Goal: Information Seeking & Learning: Learn about a topic

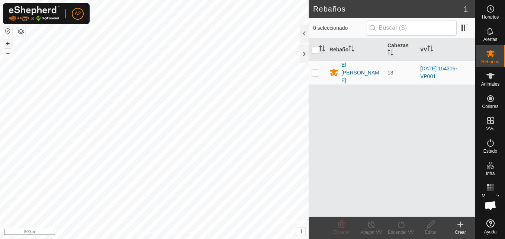
click at [10, 40] on button "+" at bounding box center [7, 43] width 9 height 9
click at [8, 41] on button "+" at bounding box center [7, 43] width 9 height 9
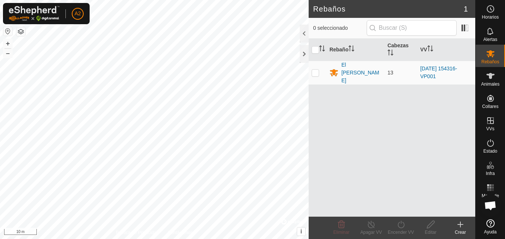
click at [178, 0] on html "A2 Horarios Alertas Rebaños Animales Collares VVs Estado Infra Mapa de Calor Ay…" at bounding box center [252, 119] width 505 height 239
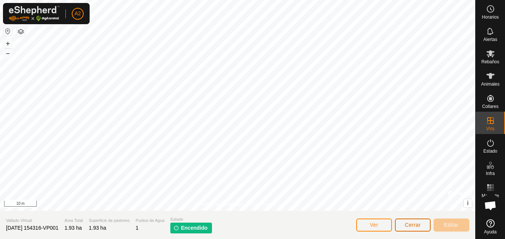
click at [414, 222] on span "Cerrar" at bounding box center [413, 224] width 16 height 6
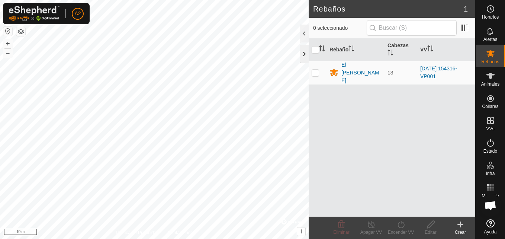
click at [303, 56] on div at bounding box center [303, 54] width 9 height 18
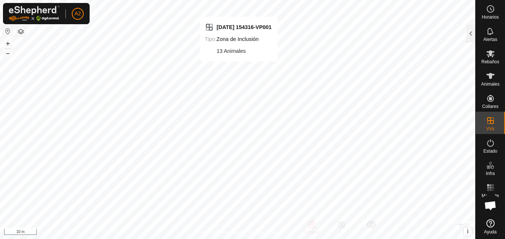
checkbox input "false"
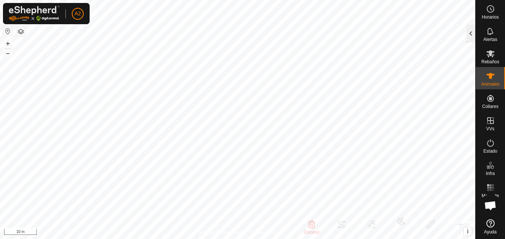
click at [470, 36] on div at bounding box center [470, 34] width 9 height 18
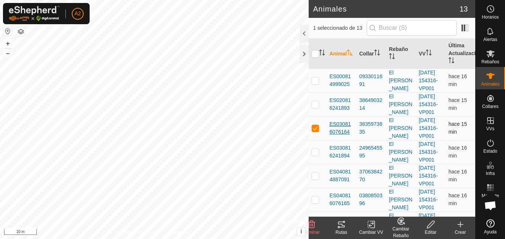
click at [340, 136] on span "ES030816076164" at bounding box center [341, 128] width 24 height 16
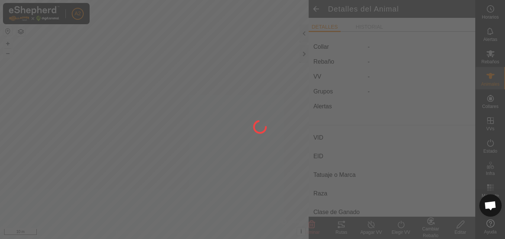
type input "ES030816076164"
type input "-"
type input "ANGUS"
type input "-"
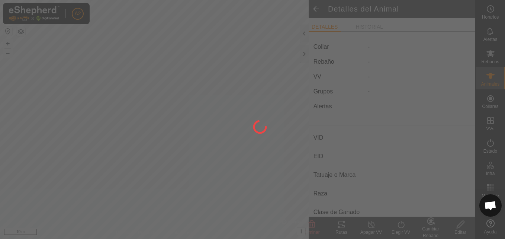
type input "04/2023"
type input "2 years 6 months"
type input "0 kg"
type input "-"
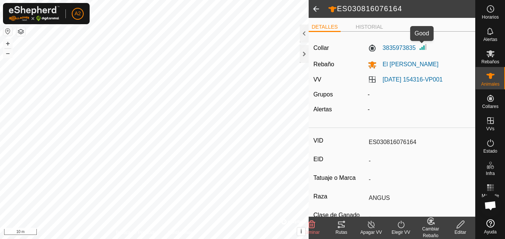
click at [422, 49] on img at bounding box center [422, 46] width 9 height 9
click at [423, 47] on img at bounding box center [422, 46] width 9 height 9
click at [407, 46] on label "3835973835" at bounding box center [391, 47] width 48 height 9
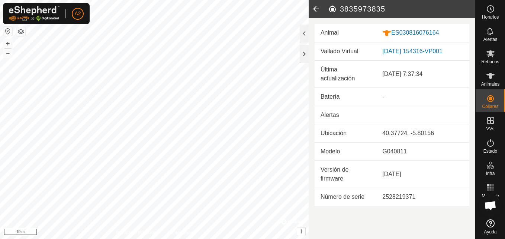
click at [313, 7] on icon at bounding box center [315, 9] width 15 height 18
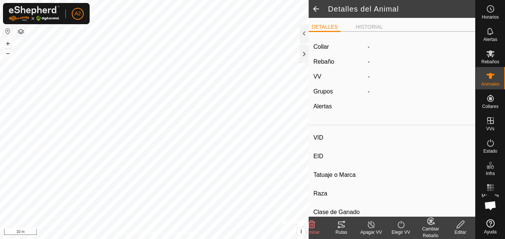
type input "ES030816076164"
type input "-"
type input "ANGUS"
type input "-"
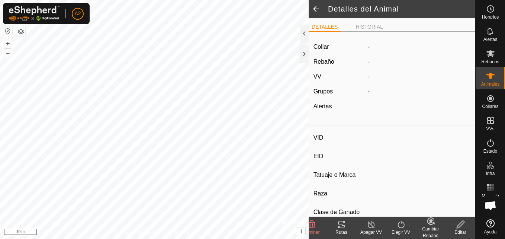
type input "04/2023"
type input "2 years 6 months"
type input "0 kg"
type input "-"
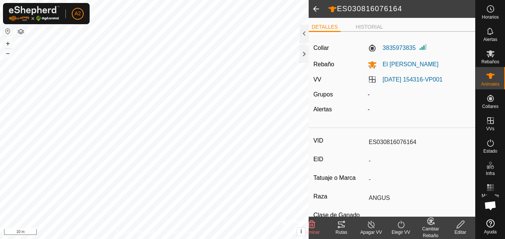
click at [313, 7] on span at bounding box center [315, 9] width 15 height 18
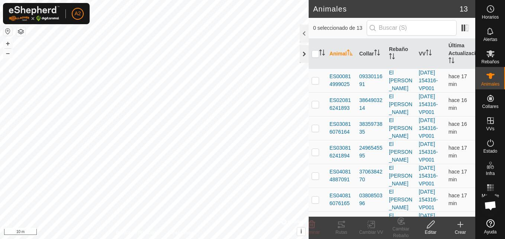
click at [301, 53] on div at bounding box center [303, 54] width 9 height 18
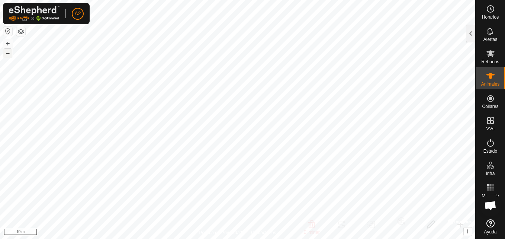
click at [7, 54] on button "–" at bounding box center [7, 53] width 9 height 9
click at [11, 51] on button "–" at bounding box center [7, 53] width 9 height 9
click at [6, 43] on button "+" at bounding box center [7, 43] width 9 height 9
click at [161, 0] on html "A2 Horarios Alertas Rebaños Animales Collares VVs Estado Infra Mapa de Calor Ay…" at bounding box center [252, 119] width 505 height 239
